Goal: Task Accomplishment & Management: Complete application form

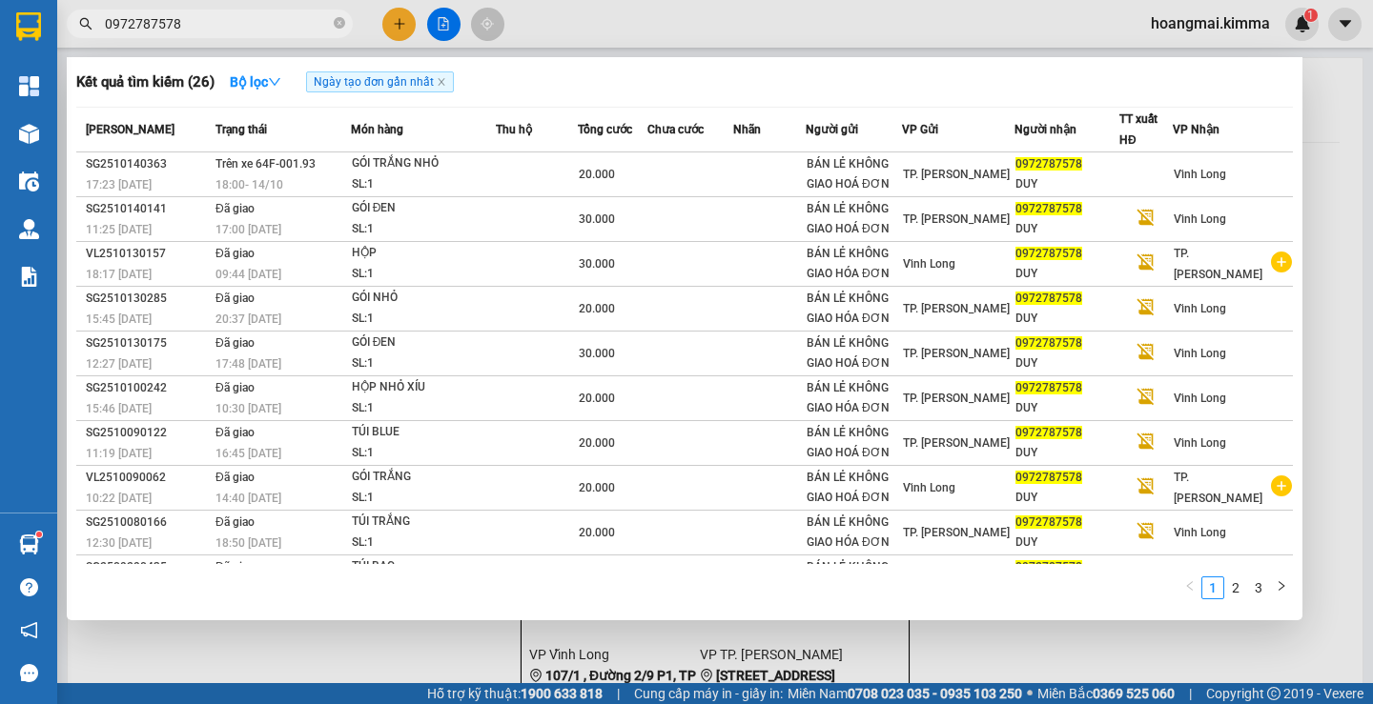
type input "0972787578"
click at [400, 27] on div at bounding box center [686, 352] width 1373 height 704
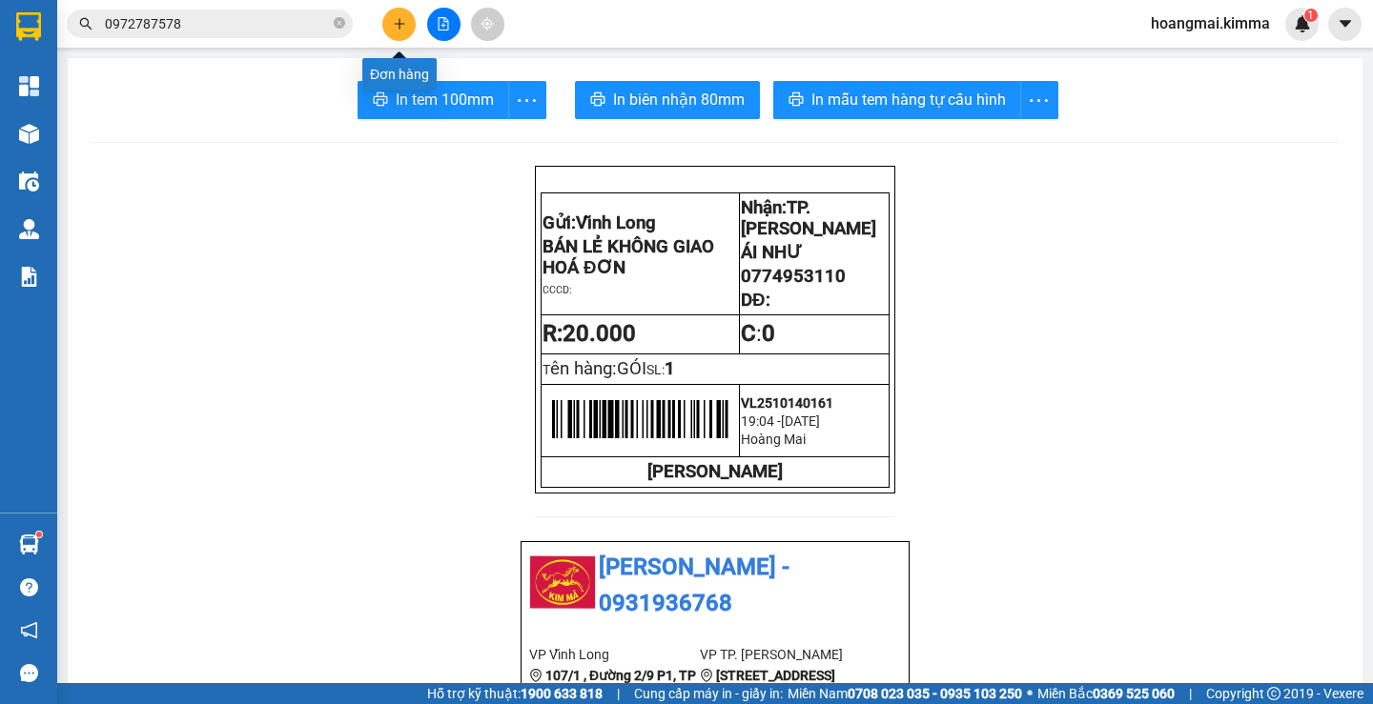
click at [405, 31] on button at bounding box center [398, 24] width 33 height 33
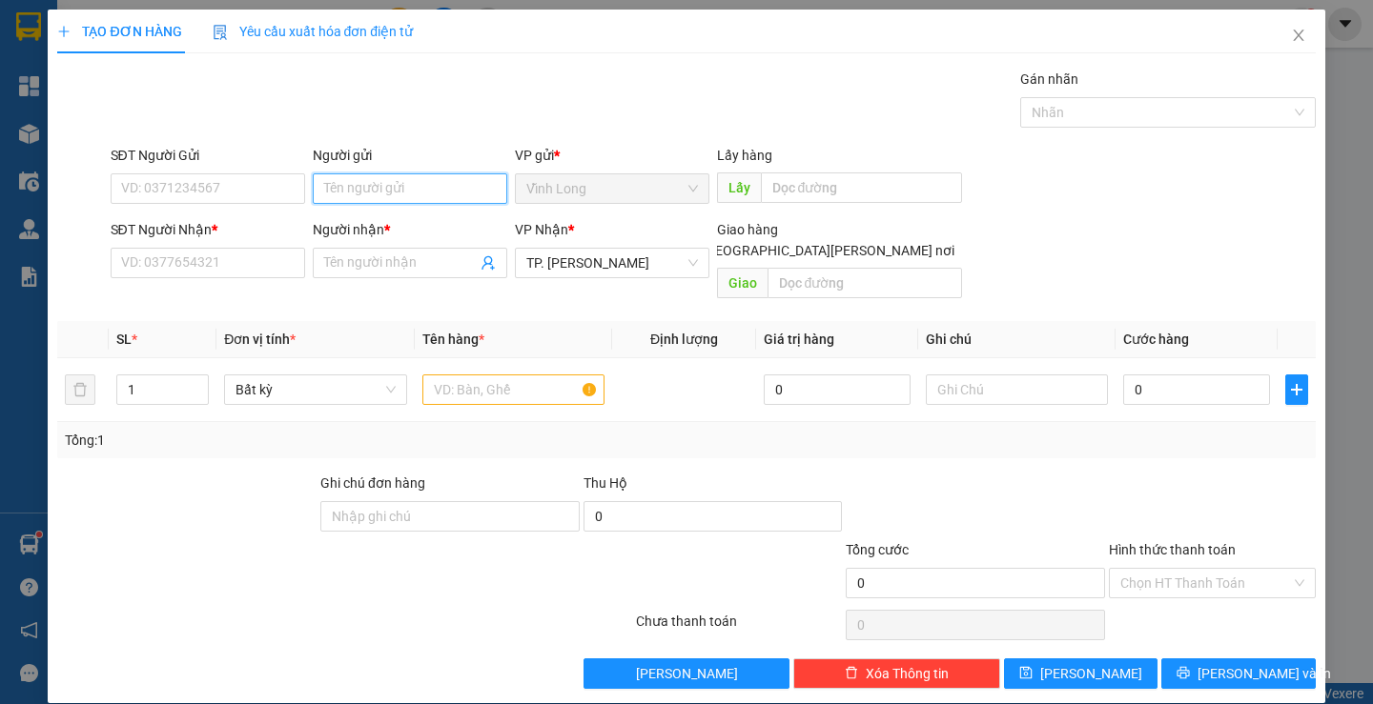
click at [377, 176] on input "Người gửi" at bounding box center [410, 188] width 194 height 31
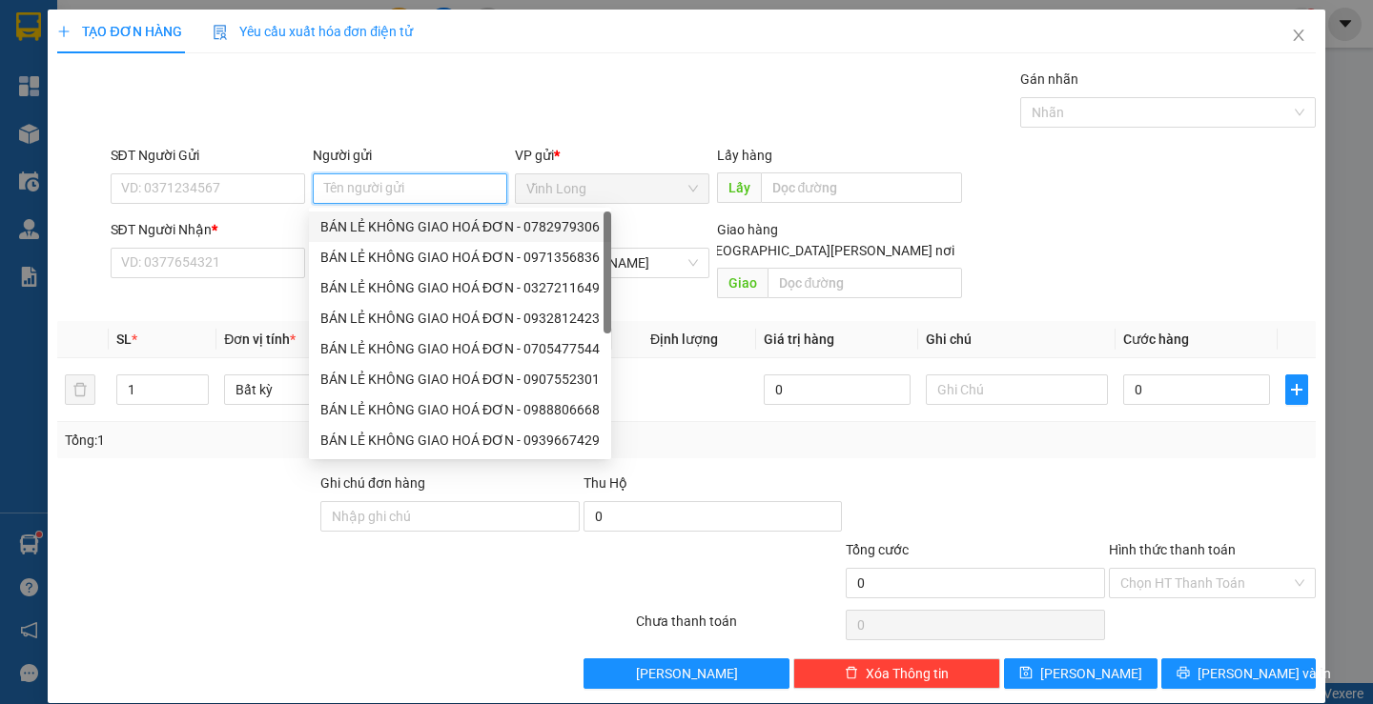
click at [373, 221] on div "BÁN LẺ KHÔNG GIAO HOÁ ĐƠN - 0782979306" at bounding box center [459, 226] width 279 height 21
type input "0782979306"
type input "BÁN LẺ KHÔNG GIAO HOÁ ĐƠN"
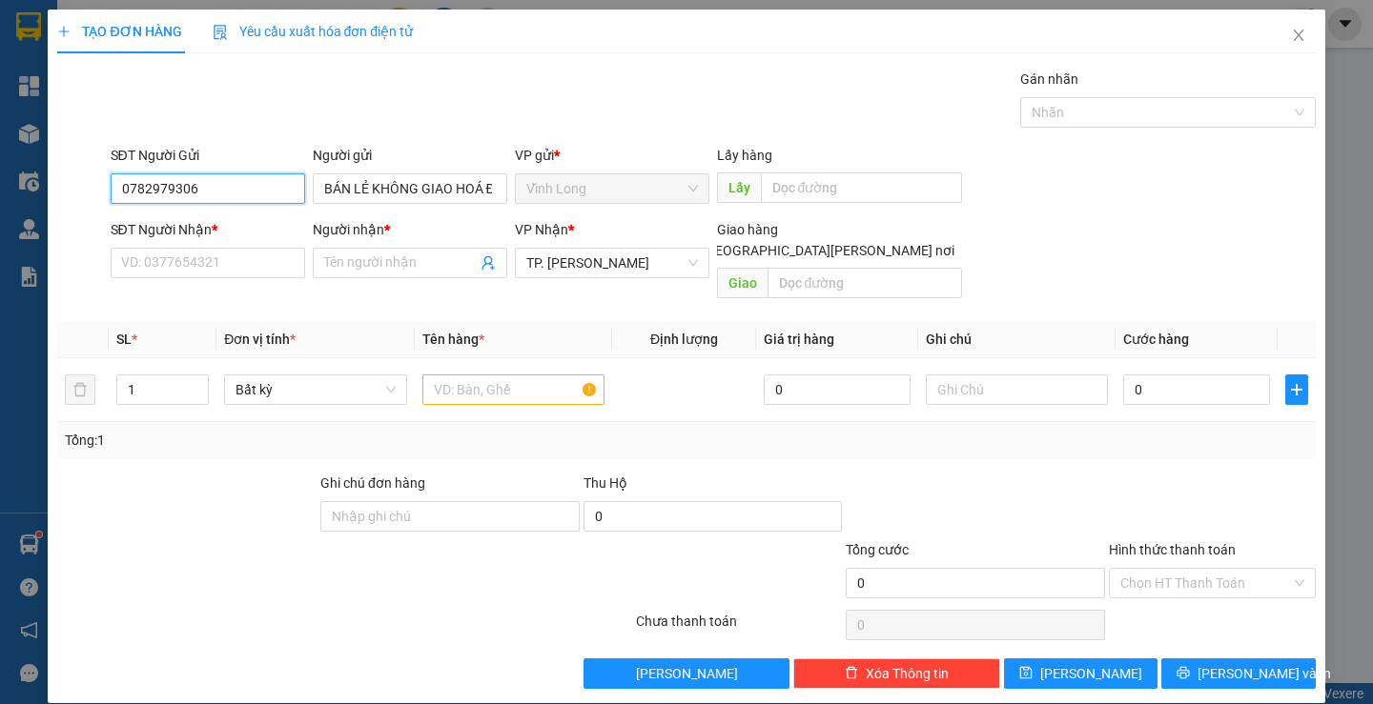
click at [275, 193] on input "0782979306" at bounding box center [208, 188] width 194 height 31
click at [273, 271] on input "SĐT Người Nhận *" at bounding box center [208, 263] width 194 height 31
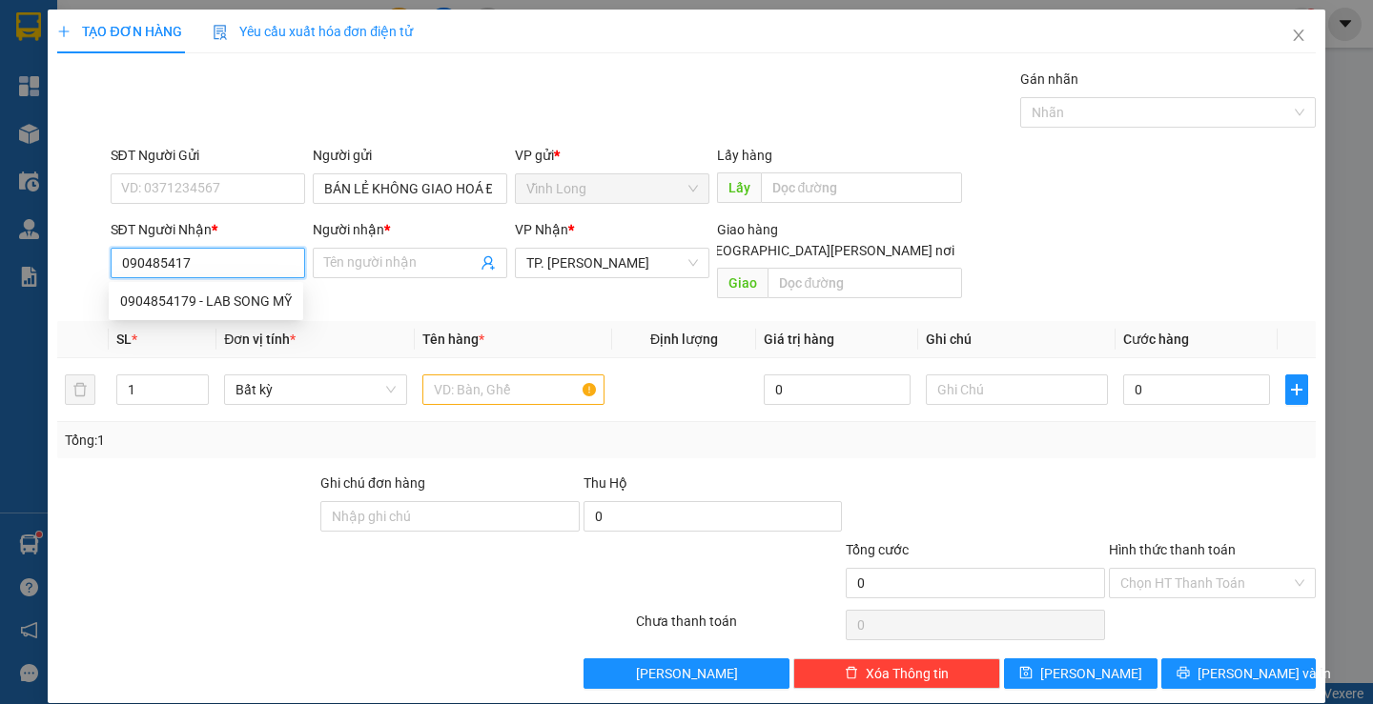
type input "0904854179"
type input "LAB SONG MỸ"
type input "0904854179"
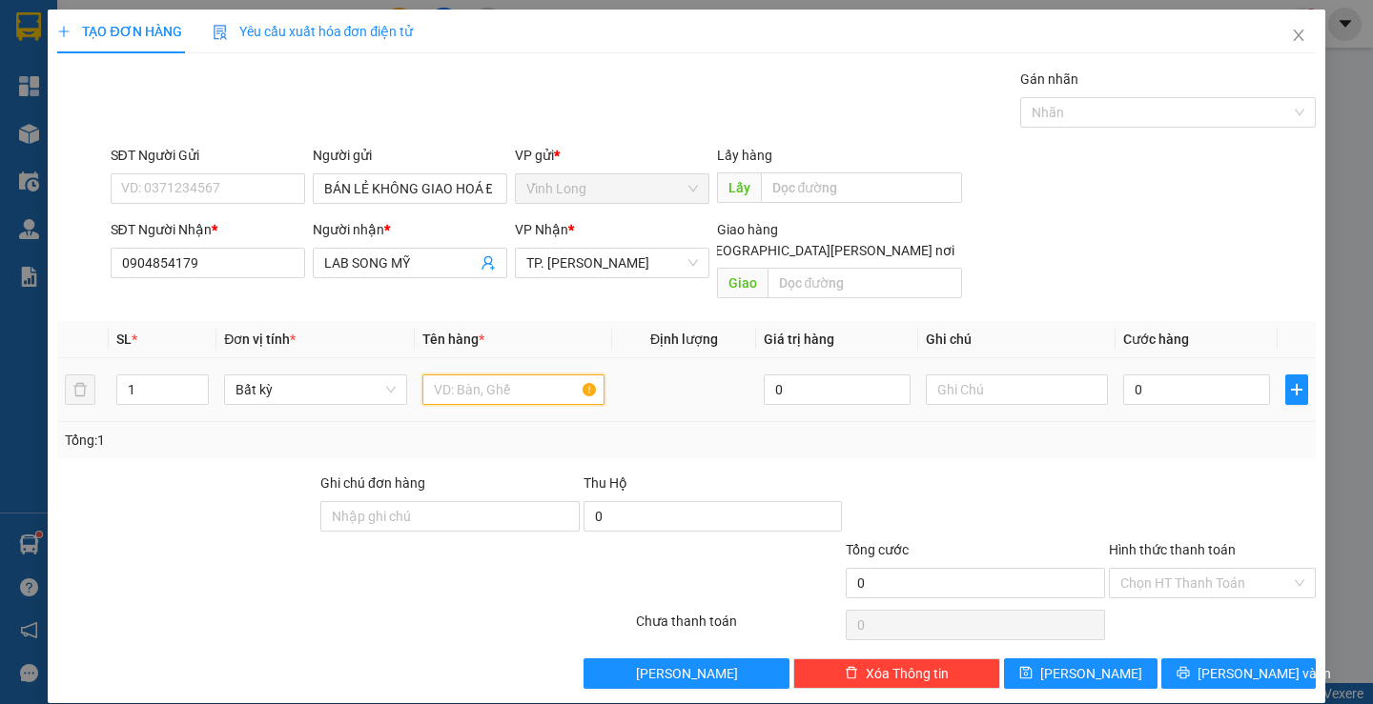
click at [482, 375] on input "text" at bounding box center [513, 390] width 182 height 31
type input "HỘP"
type input "LAN"
type input "2"
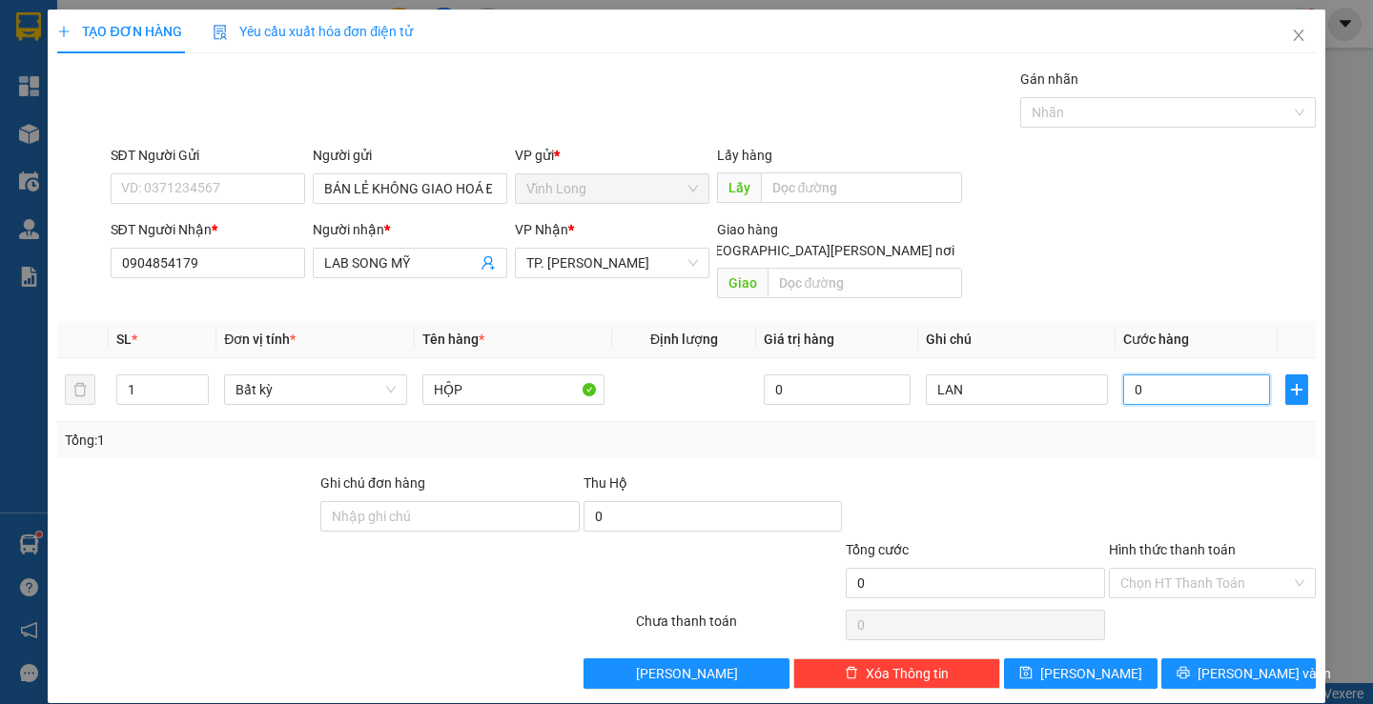
type input "2"
type input "20"
type input "20.000"
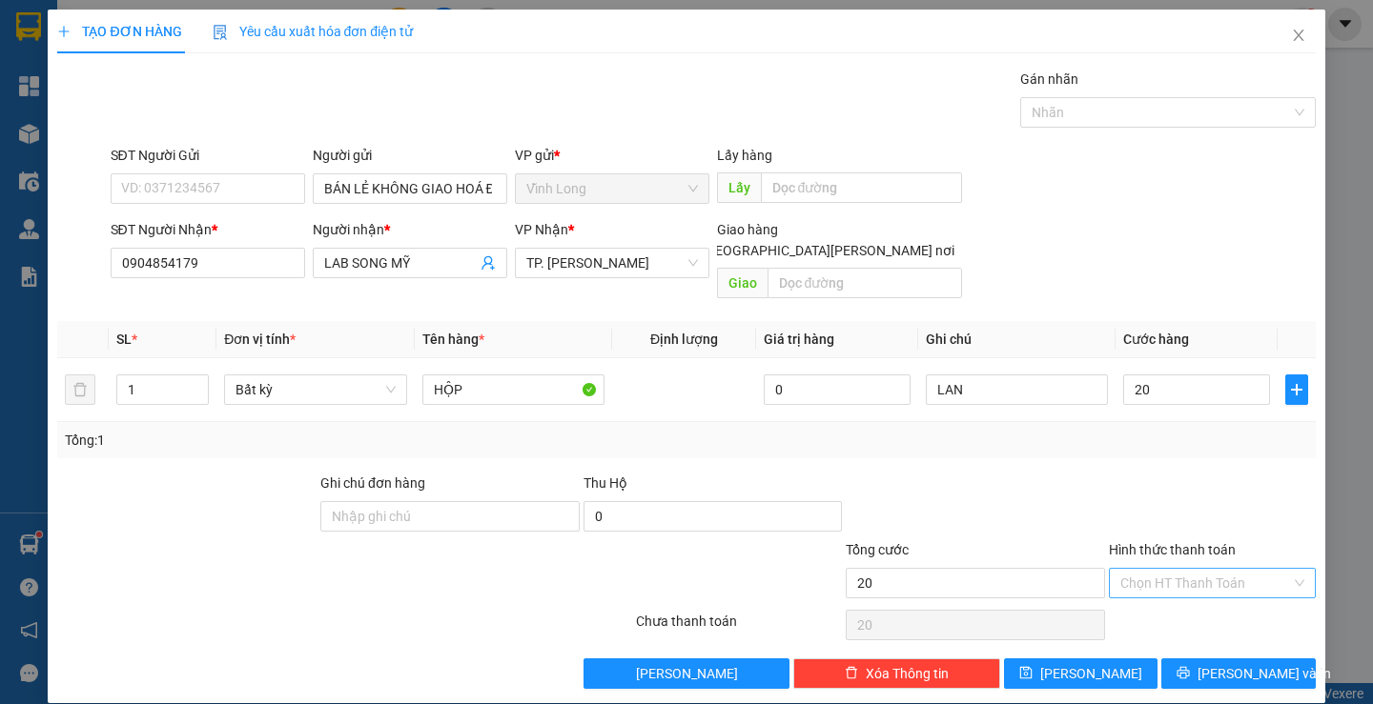
type input "20.000"
click at [1156, 570] on input "Hình thức thanh toán" at bounding box center [1205, 583] width 171 height 29
click at [1161, 599] on div "Tại văn phòng" at bounding box center [1199, 600] width 181 height 21
type input "0"
click at [1232, 663] on span "[PERSON_NAME] và In" at bounding box center [1263, 673] width 133 height 21
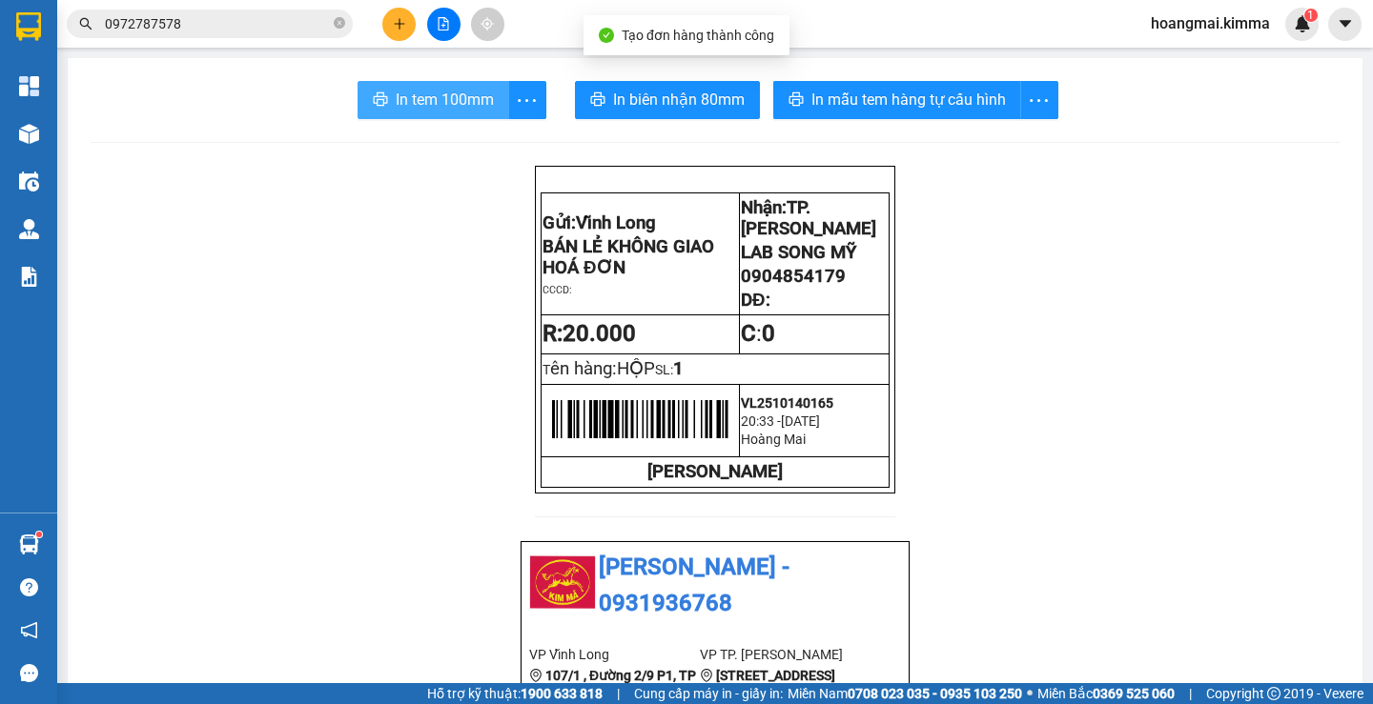
click at [442, 87] on button "In tem 100mm" at bounding box center [433, 100] width 152 height 38
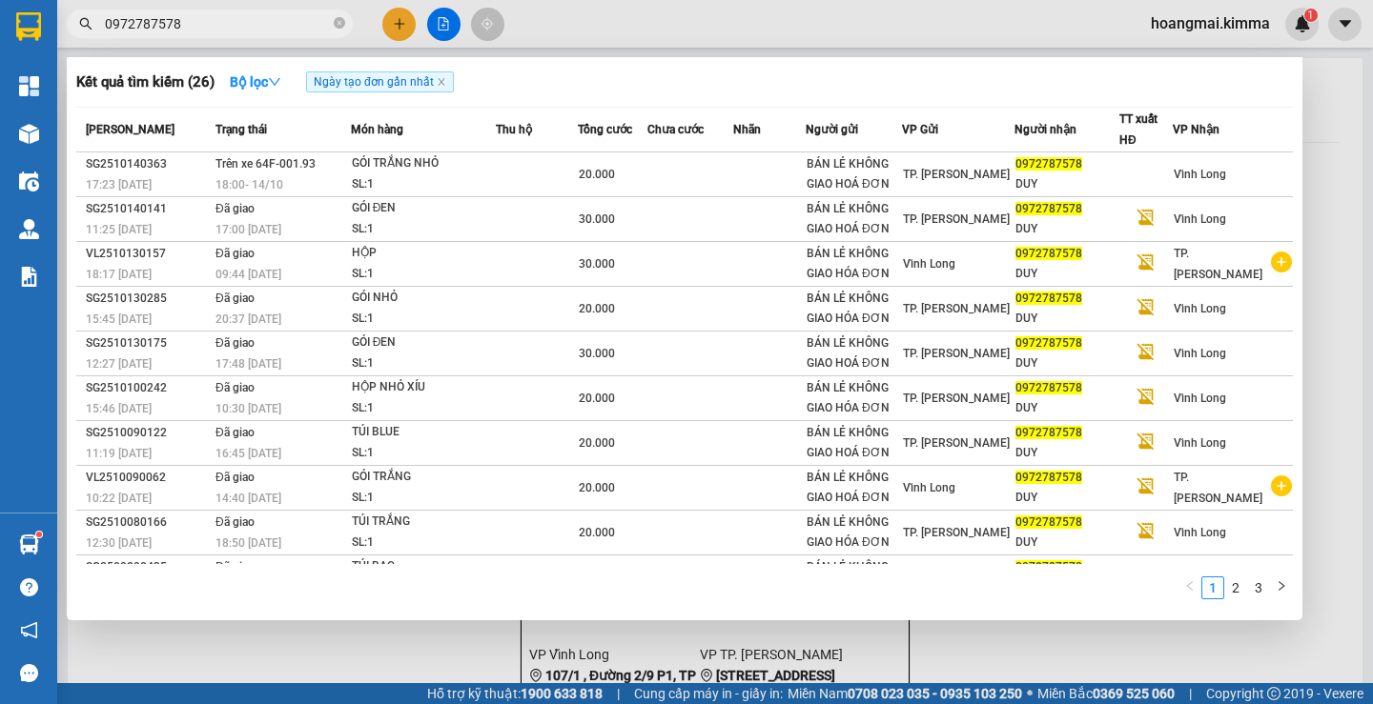
click at [252, 26] on input "0972787578" at bounding box center [217, 23] width 225 height 21
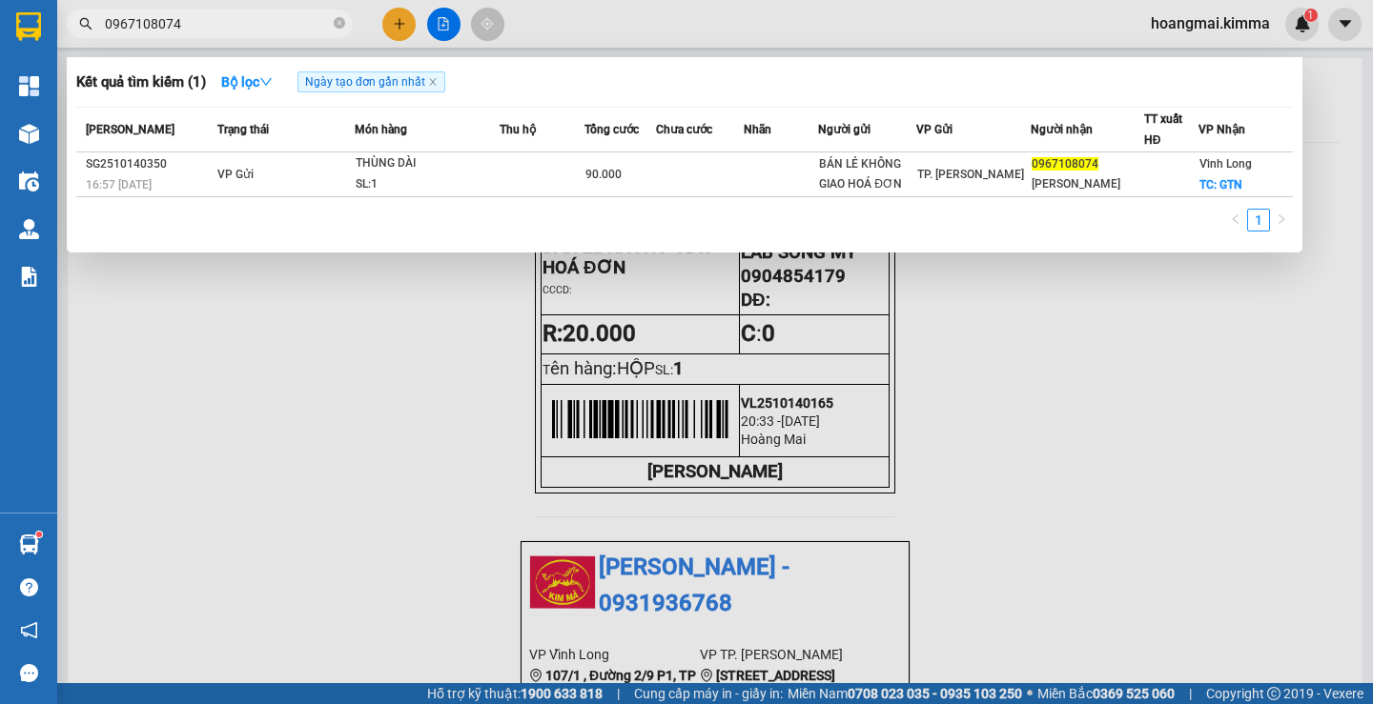
type input "0967108074"
click at [607, 478] on div at bounding box center [686, 352] width 1373 height 704
